Goal: Task Accomplishment & Management: Use online tool/utility

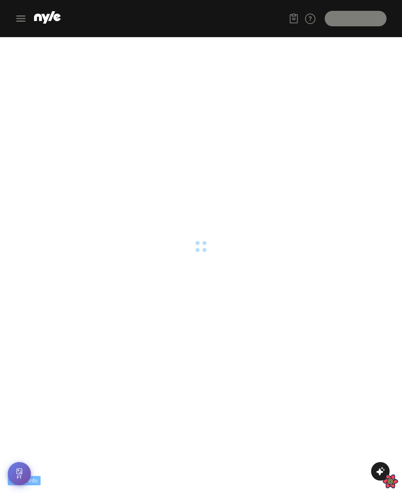
click at [310, 37] on html "Debug Info fresh ( 0 ) fetching ( 1 ) stale ( 0 ) inactive ( 0 ) Sort by Status…" at bounding box center [201, 18] width 402 height 37
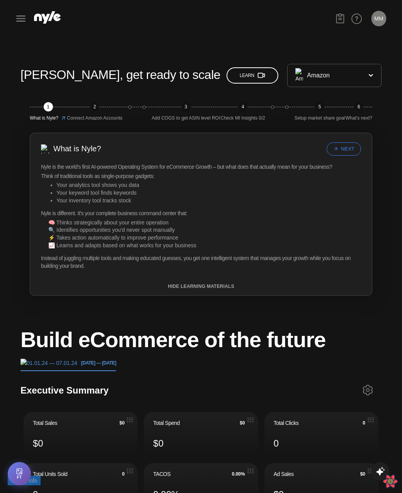
click at [378, 21] on button "MM" at bounding box center [379, 18] width 15 height 15
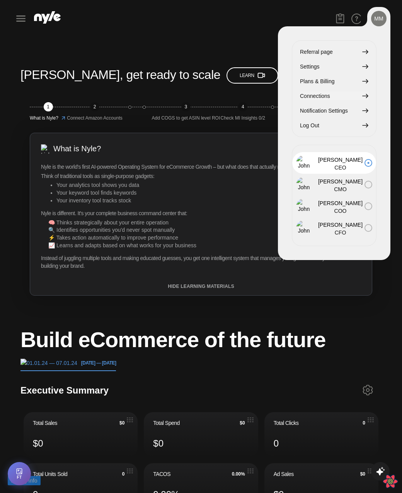
click at [317, 98] on span "Connections" at bounding box center [315, 96] width 30 height 9
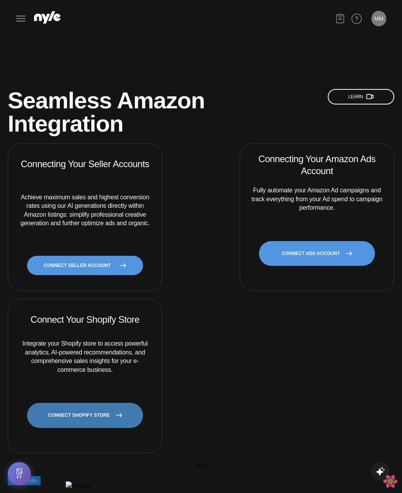
click at [97, 405] on link "CONNECT SHOPIFY STORE" at bounding box center [85, 415] width 116 height 25
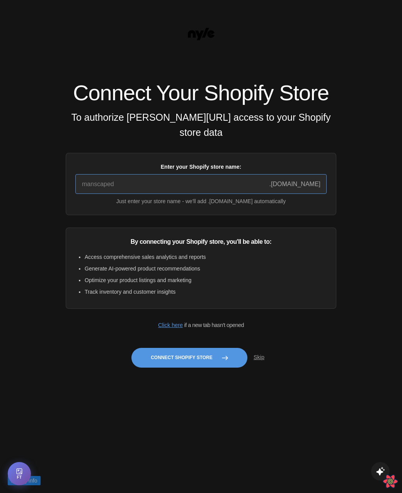
click at [168, 188] on input "Enter your Shopify store name:" at bounding box center [200, 184] width 251 height 20
type input "quickstart-36f922e9"
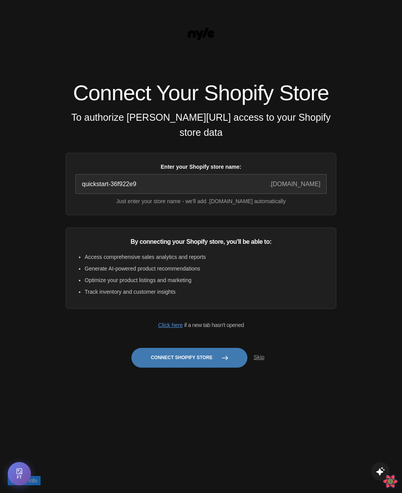
click at [185, 367] on button "Connect Shopify Store" at bounding box center [190, 358] width 116 height 20
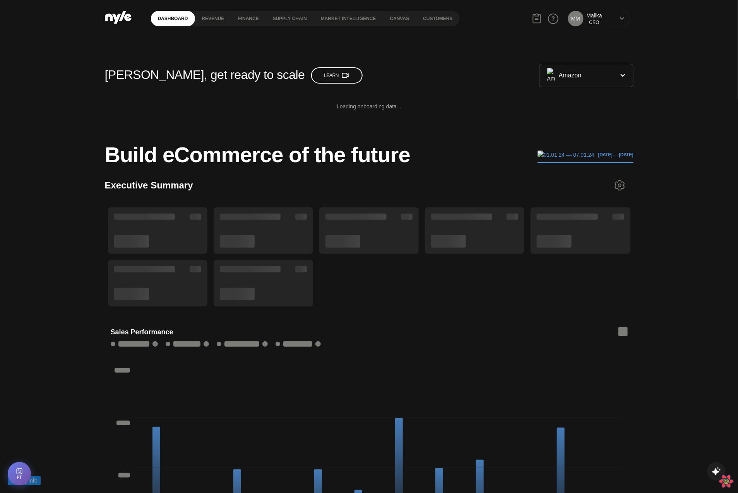
click at [601, 18] on div "Malika" at bounding box center [593, 16] width 15 height 8
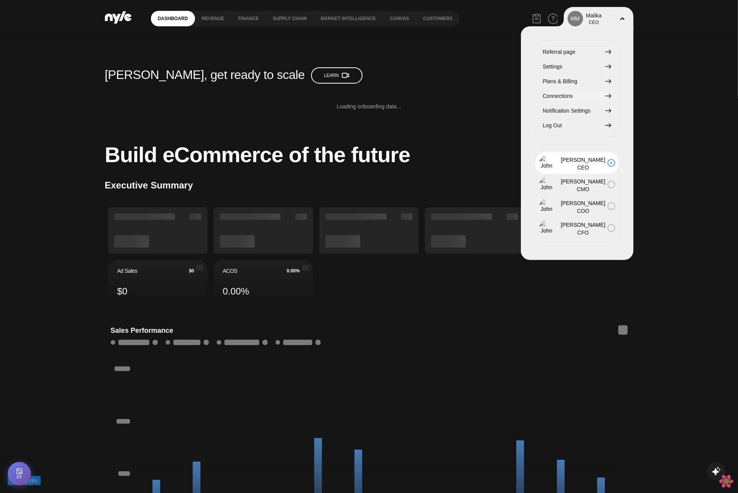
click at [555, 97] on span "Connections" at bounding box center [558, 96] width 30 height 9
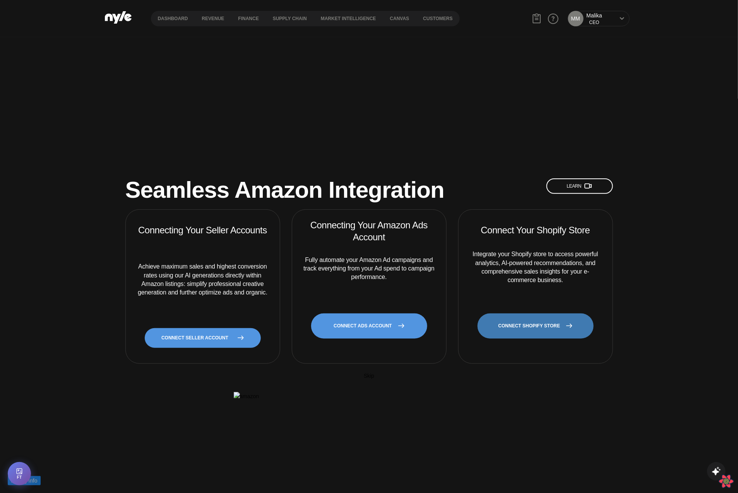
click at [504, 313] on link "CONNECT SHOPIFY STORE" at bounding box center [535, 325] width 116 height 25
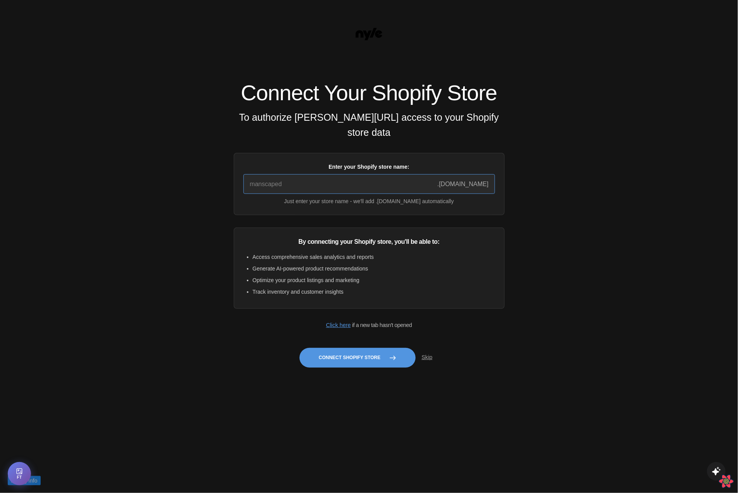
click at [312, 188] on input "Enter your Shopify store name:" at bounding box center [368, 184] width 251 height 20
paste input "quickstart-36f922e9"
type input "quickstart-36f922e9"
click at [354, 362] on button "Connect Shopify Store" at bounding box center [357, 358] width 116 height 20
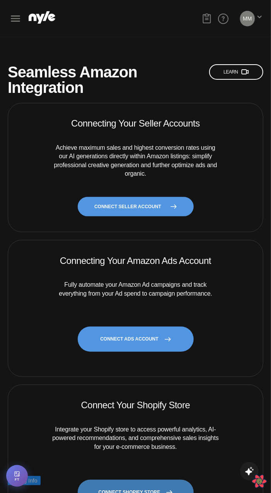
click at [148, 481] on link "CONNECT SHOPIFY STORE" at bounding box center [136, 492] width 116 height 25
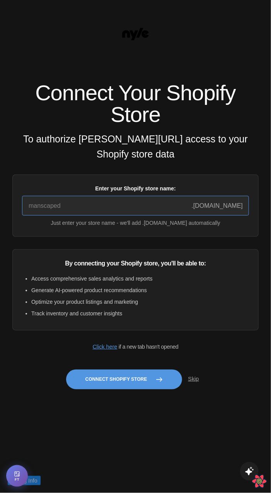
click at [99, 196] on input "Enter your Shopify store name:" at bounding box center [135, 206] width 227 height 20
type input "quickstart-36f922e9"
click at [107, 373] on div "Connect Your Shopify Store To authorize [PERSON_NAME][URL] access to your Shopi…" at bounding box center [135, 238] width 246 height 313
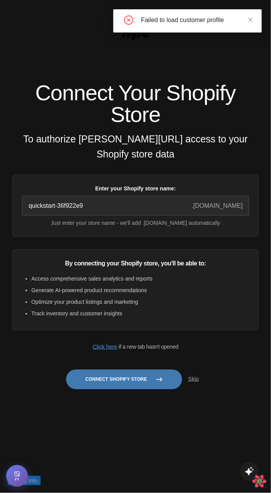
click at [110, 369] on button "Connect Shopify Store" at bounding box center [124, 379] width 116 height 20
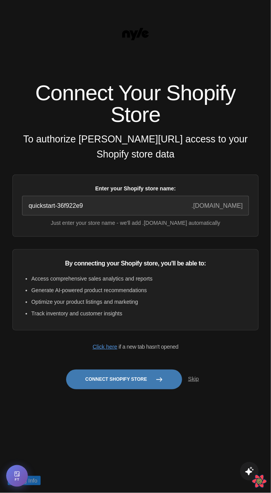
click at [128, 369] on button "Connect Shopify Store" at bounding box center [124, 379] width 116 height 20
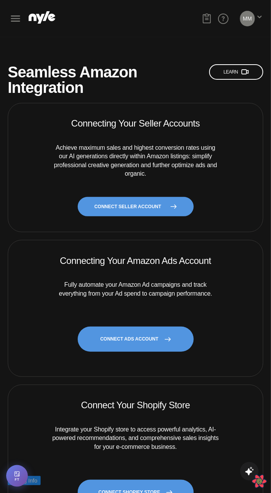
click at [43, 14] on icon at bounding box center [42, 17] width 27 height 12
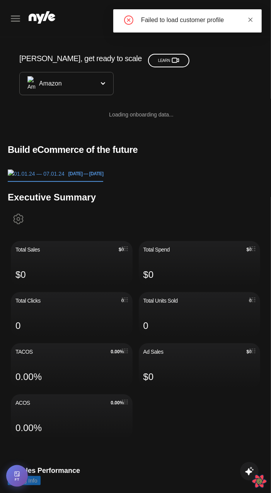
click at [252, 17] on icon "close" at bounding box center [250, 19] width 5 height 5
